Goal: Transaction & Acquisition: Purchase product/service

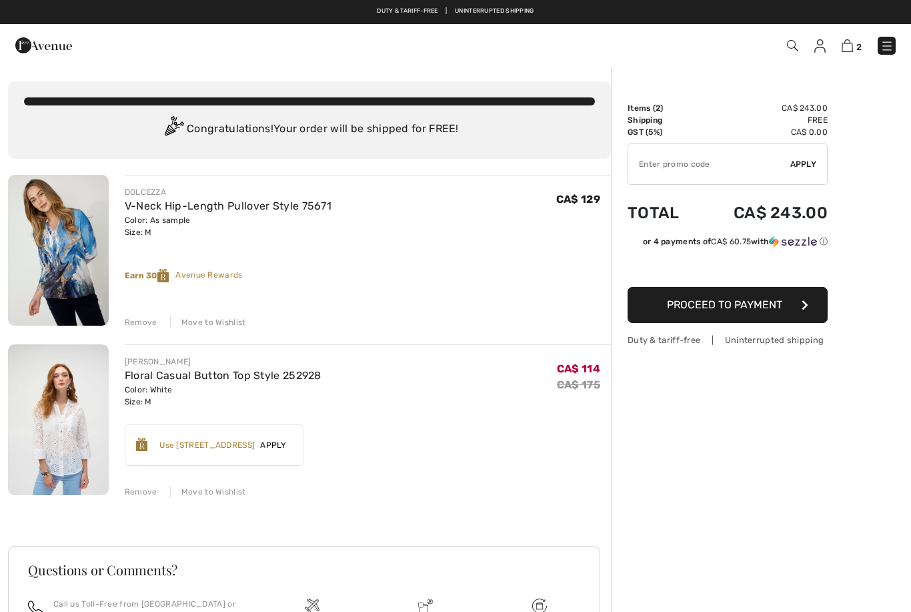
click at [137, 322] on div "Remove" at bounding box center [141, 322] width 33 height 12
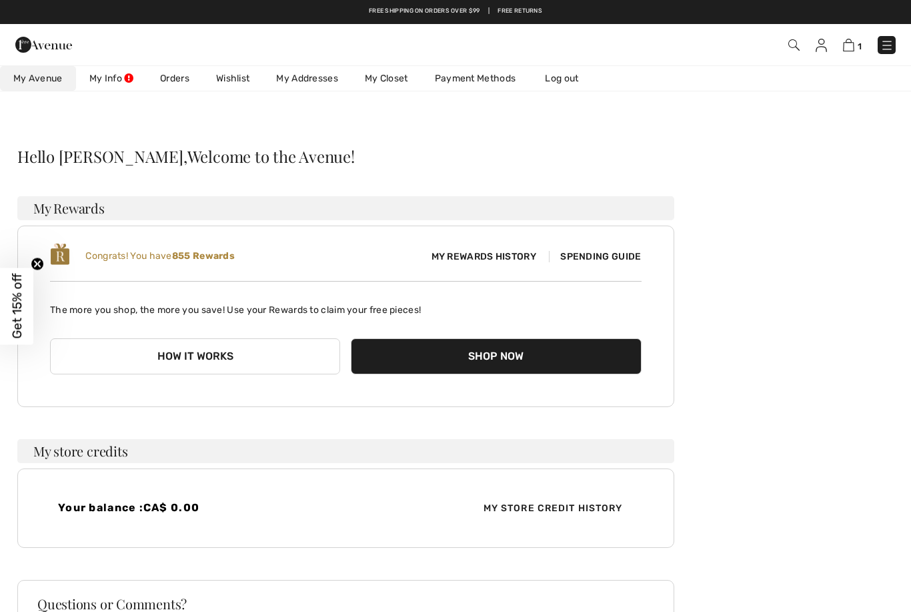
click at [468, 262] on span "My Rewards History" at bounding box center [484, 256] width 126 height 14
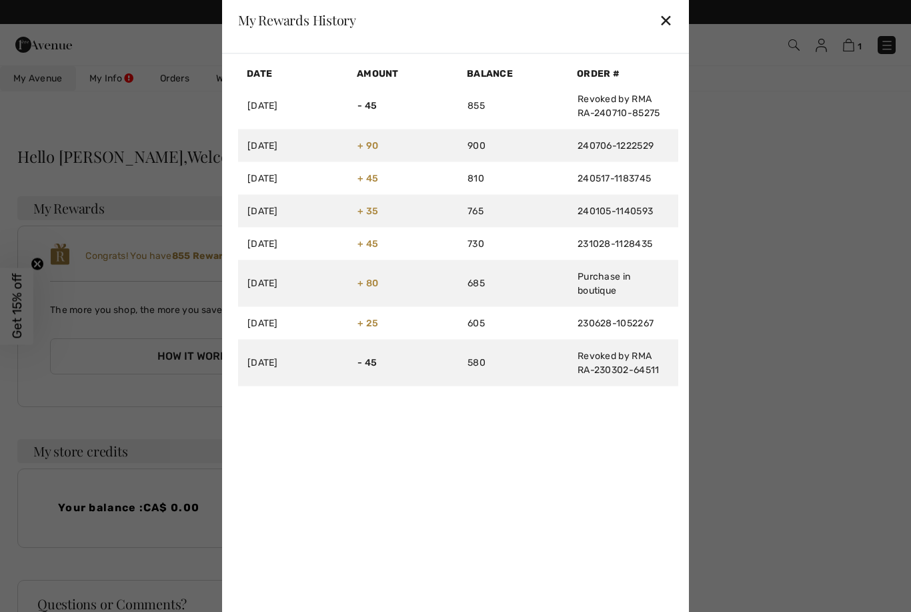
click at [668, 25] on div "✕" at bounding box center [666, 20] width 14 height 28
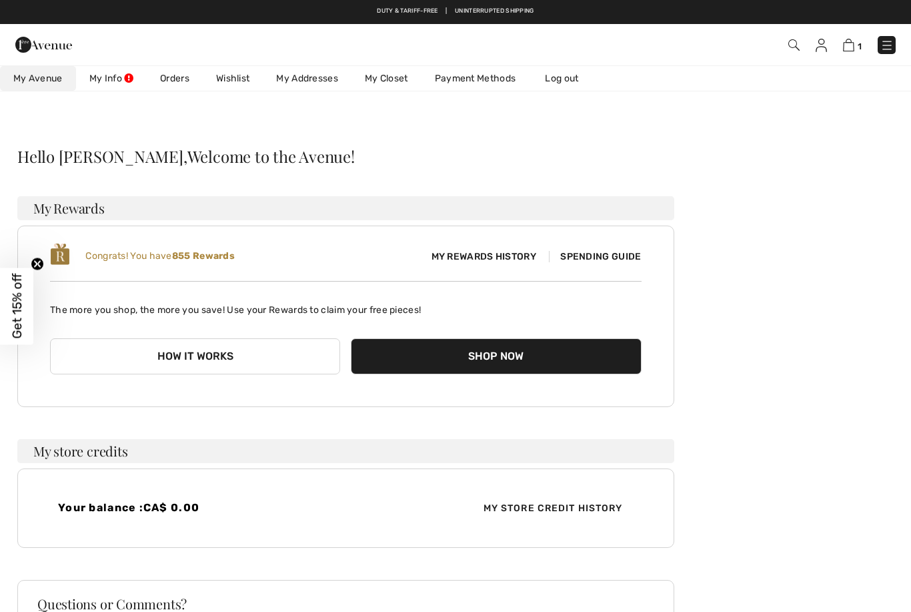
click at [237, 351] on button "How it works" at bounding box center [195, 356] width 290 height 36
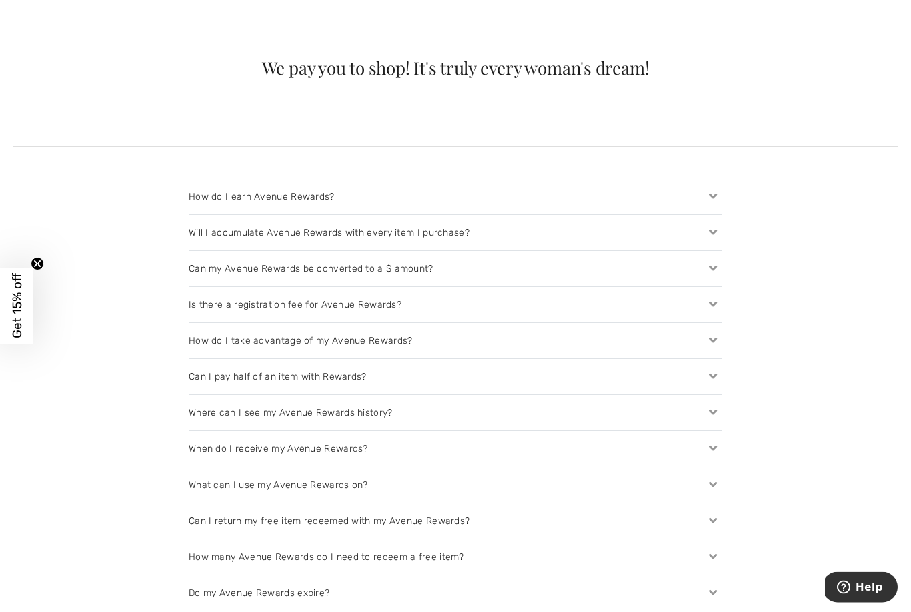
scroll to position [1229, 0]
click at [504, 233] on div "Will I accumulate Avenue Rewards with every item I purchase?" at bounding box center [456, 232] width 534 height 35
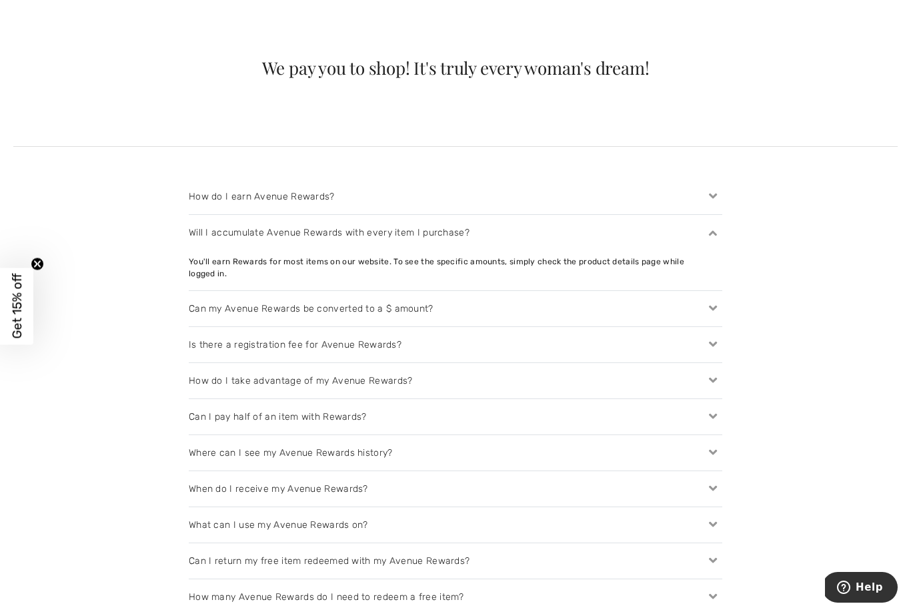
click at [464, 300] on div "Can my Avenue Rewards be converted to a $ amount?" at bounding box center [456, 308] width 534 height 35
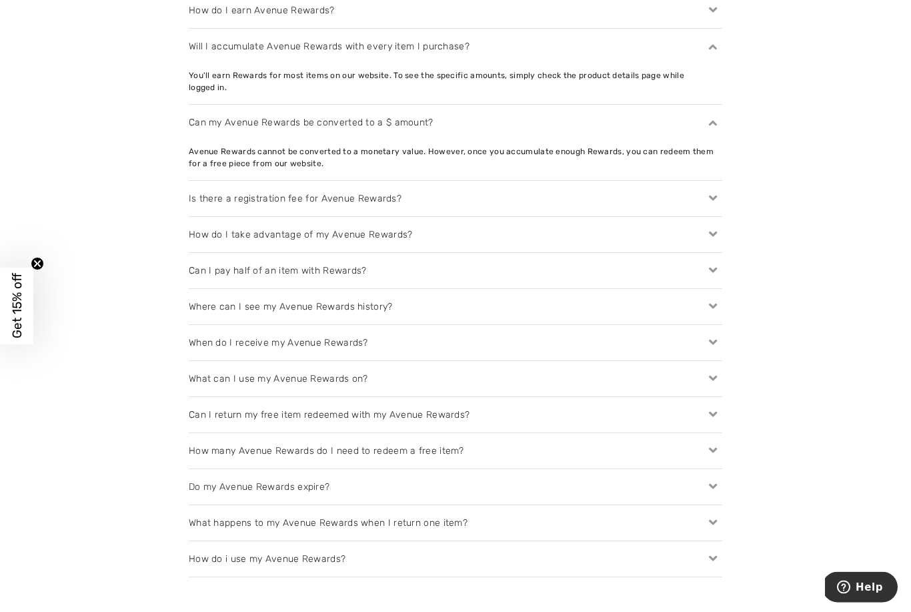
scroll to position [1433, 0]
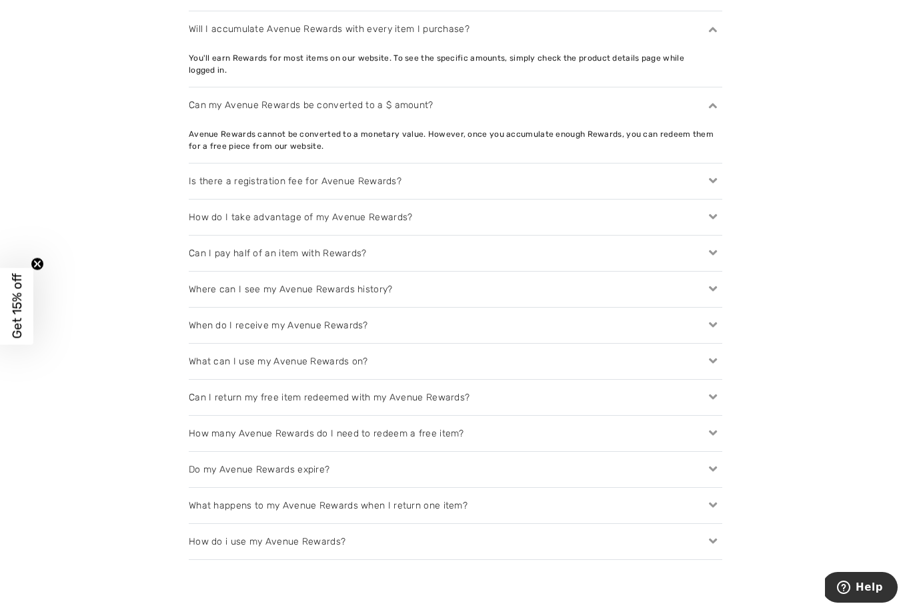
click at [652, 386] on div "Can I return my free item redeemed with my Avenue Rewards?" at bounding box center [456, 397] width 534 height 35
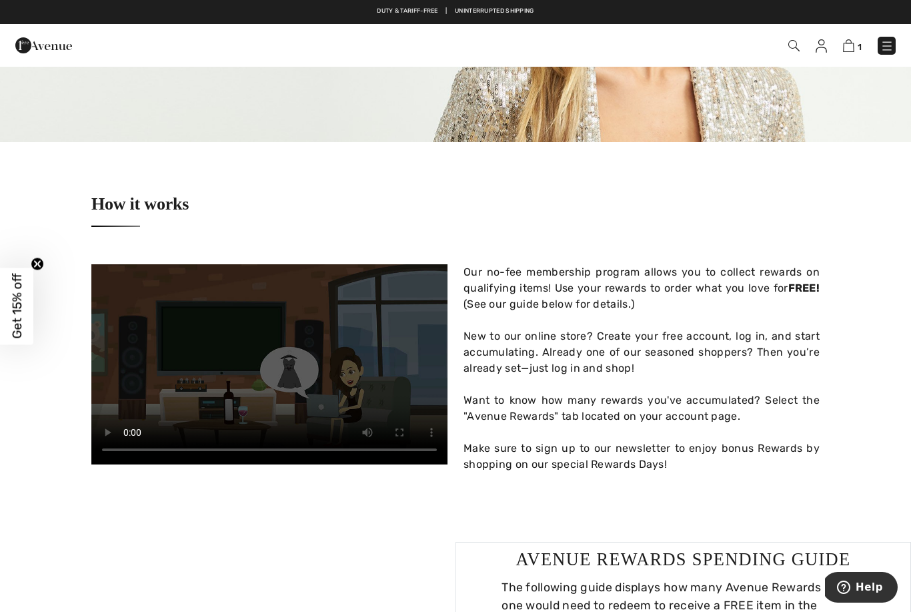
scroll to position [0, 0]
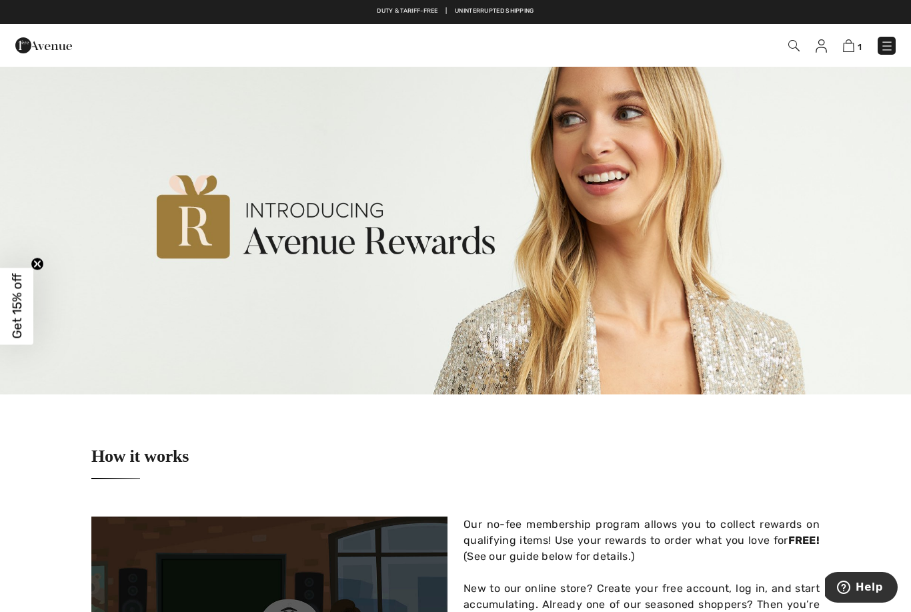
click at [854, 48] on img at bounding box center [848, 45] width 11 height 13
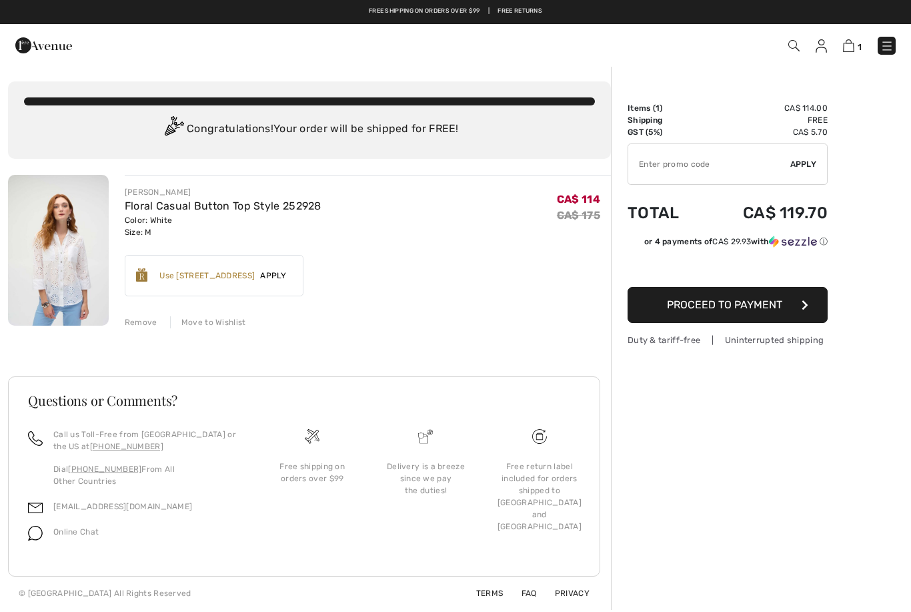
click at [715, 301] on span "Proceed to Payment" at bounding box center [724, 304] width 115 height 13
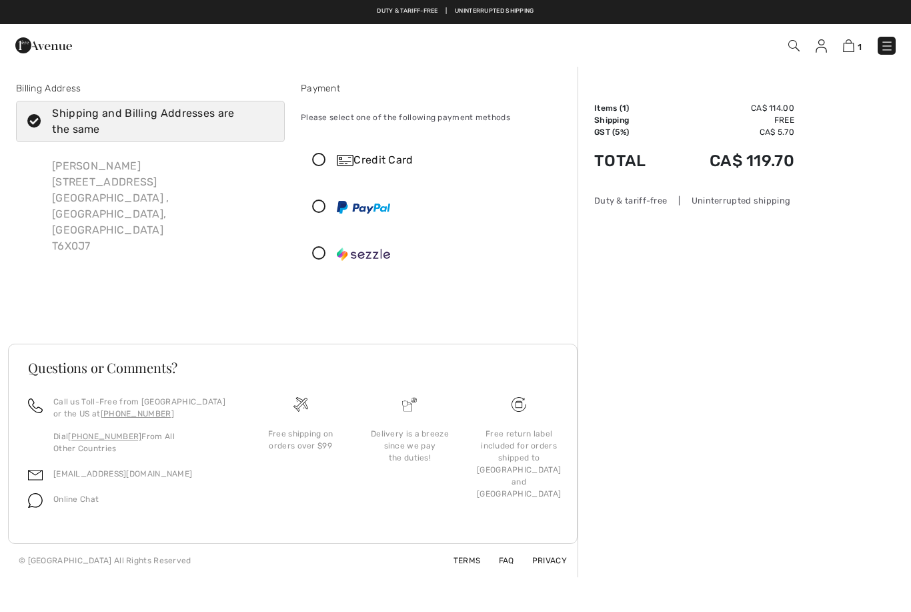
click at [317, 157] on icon at bounding box center [318, 160] width 35 height 14
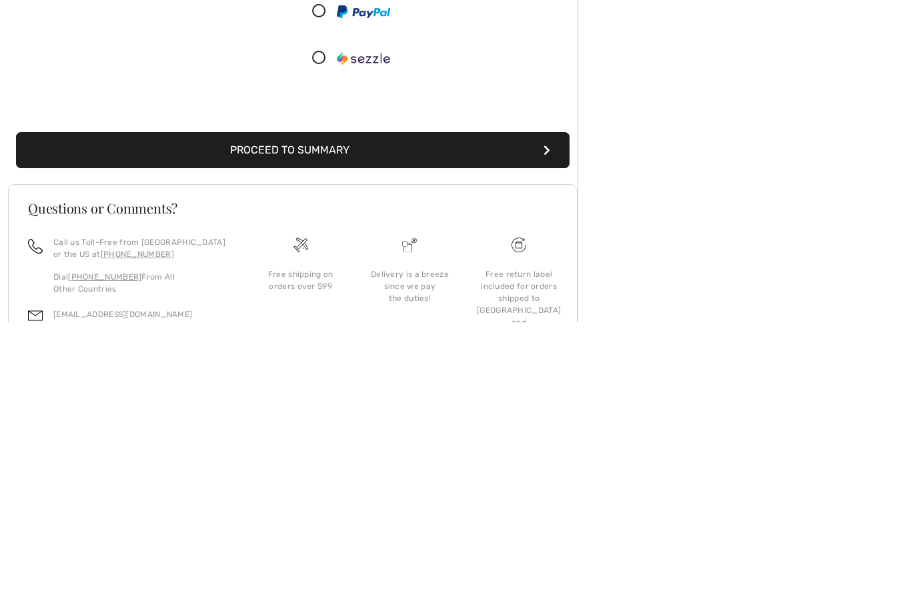
scroll to position [105, 0]
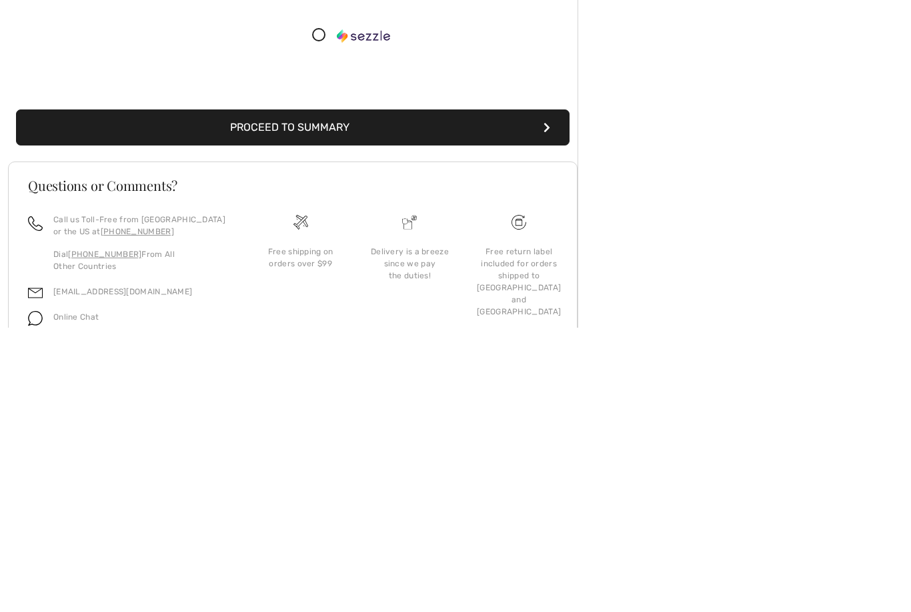
click at [312, 394] on button "Proceed to Summary" at bounding box center [293, 412] width 554 height 36
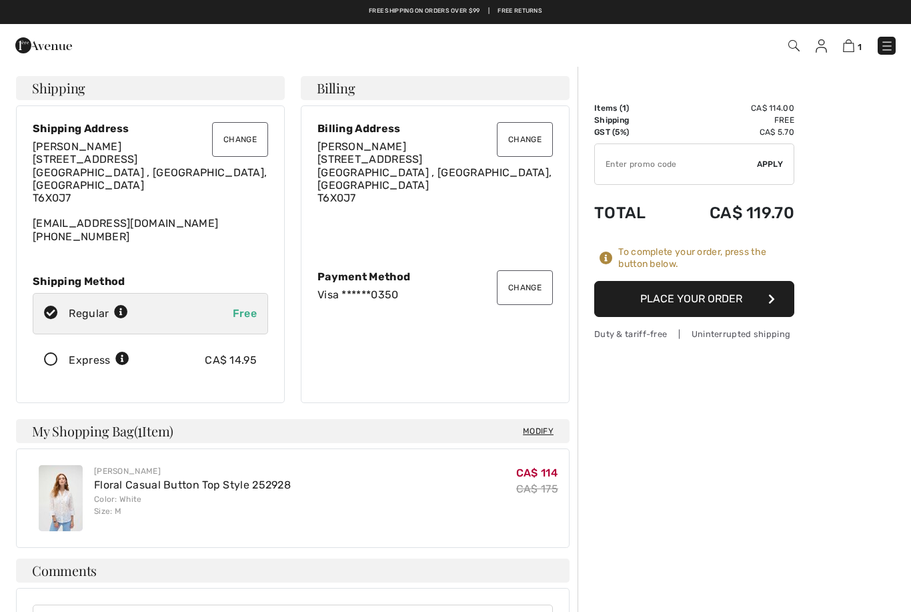
click at [688, 299] on button "Place Your Order" at bounding box center [694, 299] width 200 height 36
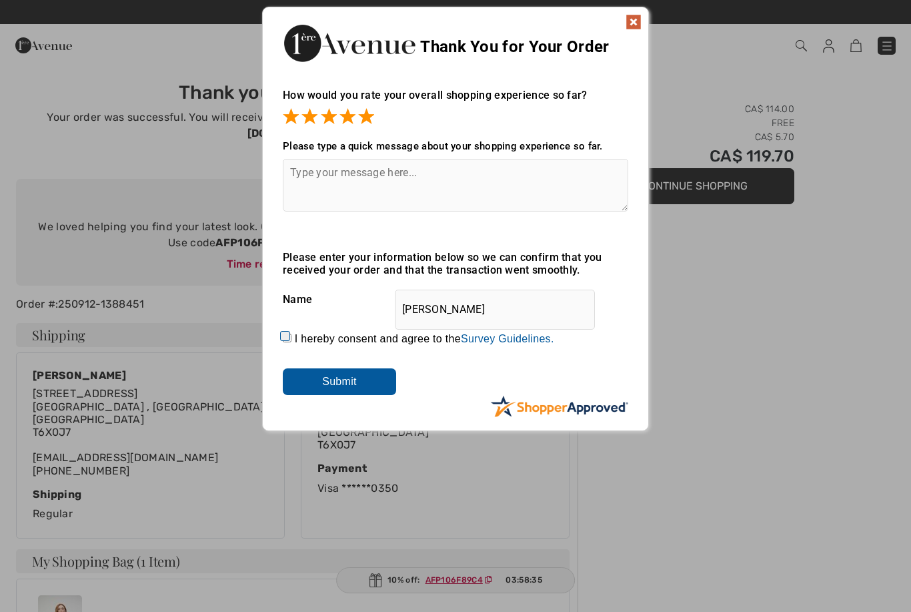
click at [309, 175] on textarea at bounding box center [455, 185] width 345 height 53
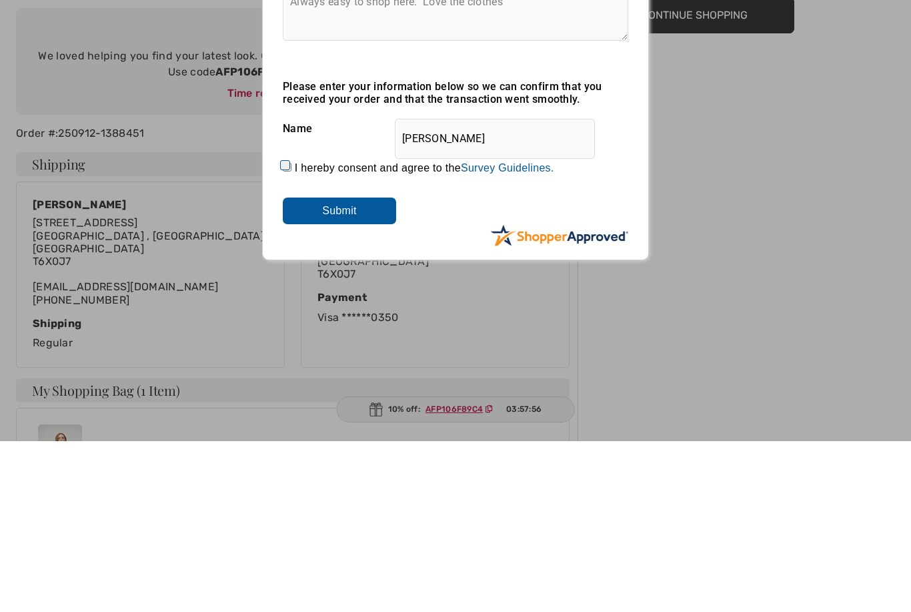
type textarea "Always easy to shop here. Love the clothes"
click at [335, 368] on input "Submit" at bounding box center [339, 381] width 113 height 27
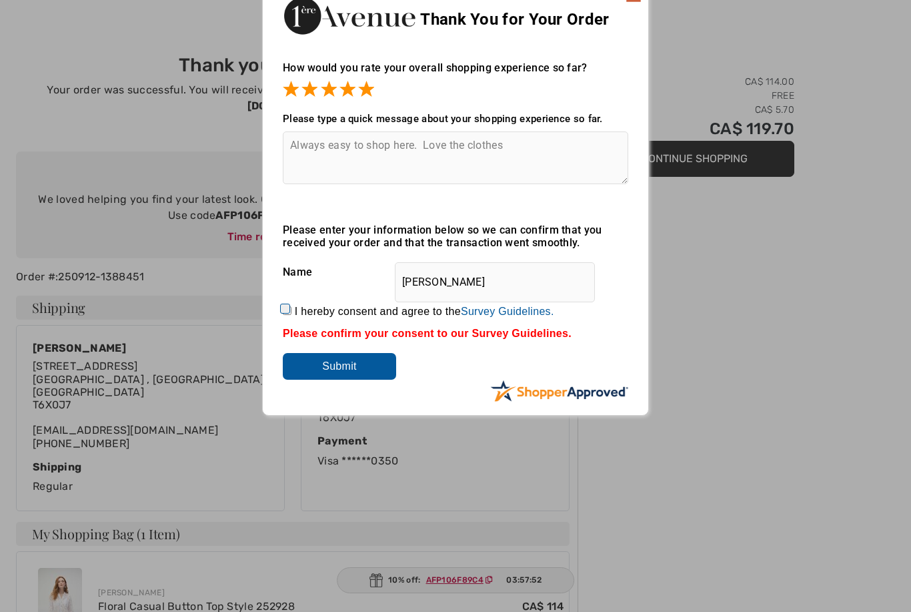
scroll to position [29, 0]
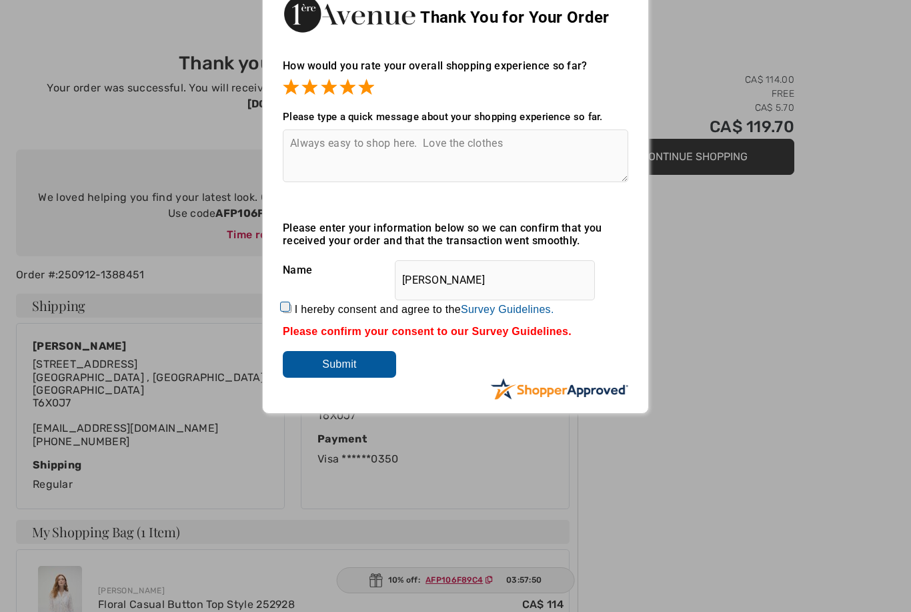
click at [291, 310] on input "I hereby consent and agree to the By submitting a review, you grant permission …" at bounding box center [287, 308] width 9 height 9
checkbox input "true"
click at [343, 365] on input "Submit" at bounding box center [339, 364] width 113 height 27
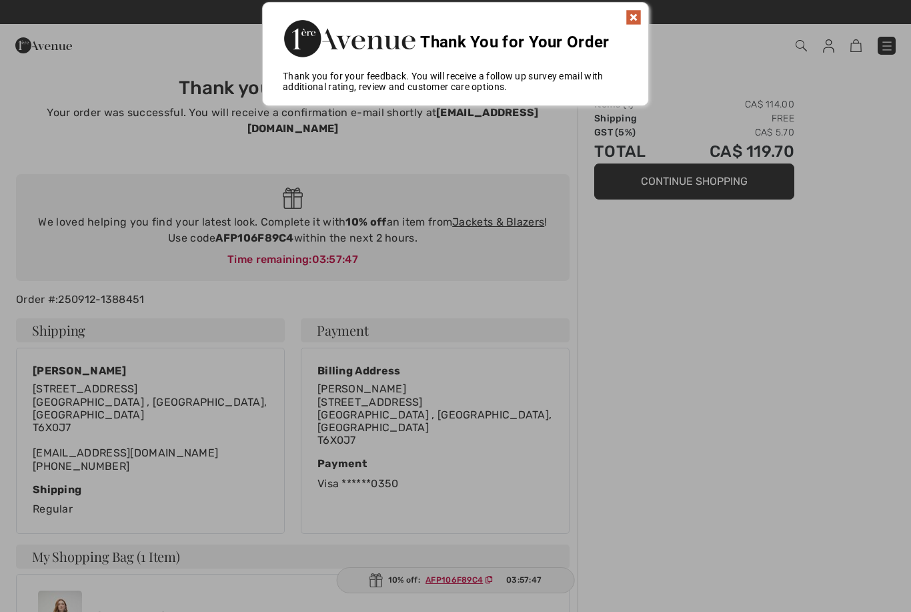
scroll to position [0, 0]
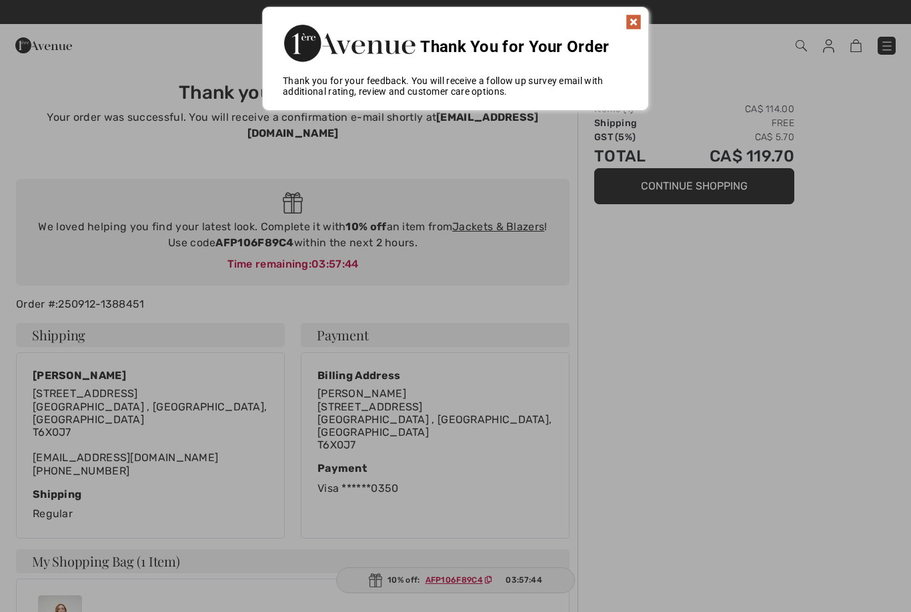
click at [634, 25] on img at bounding box center [634, 22] width 16 height 16
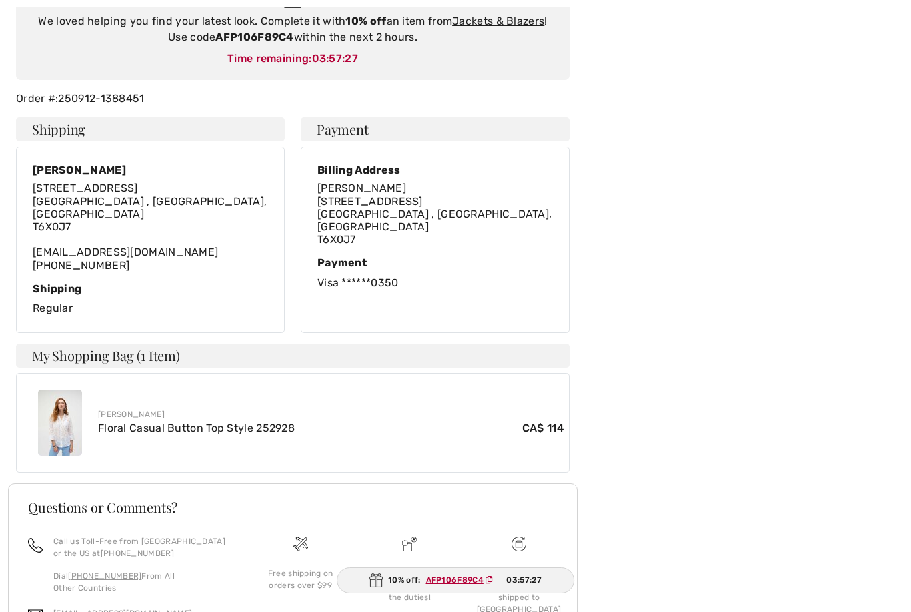
scroll to position [237, 0]
